Goal: Find specific page/section: Find specific page/section

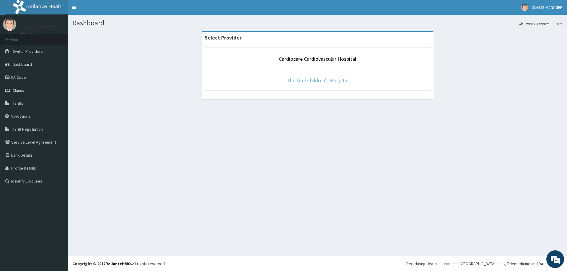
click at [313, 80] on link "The Limi Children's Hospital" at bounding box center [318, 80] width 62 height 7
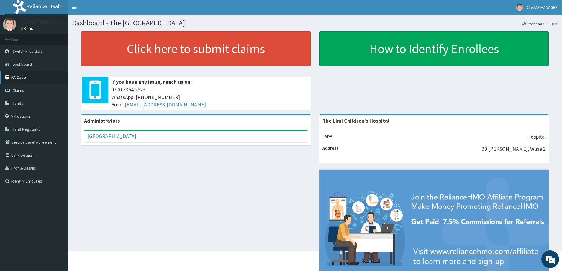
click at [23, 77] on link "PA Code" at bounding box center [34, 77] width 68 height 13
